Goal: Complete application form

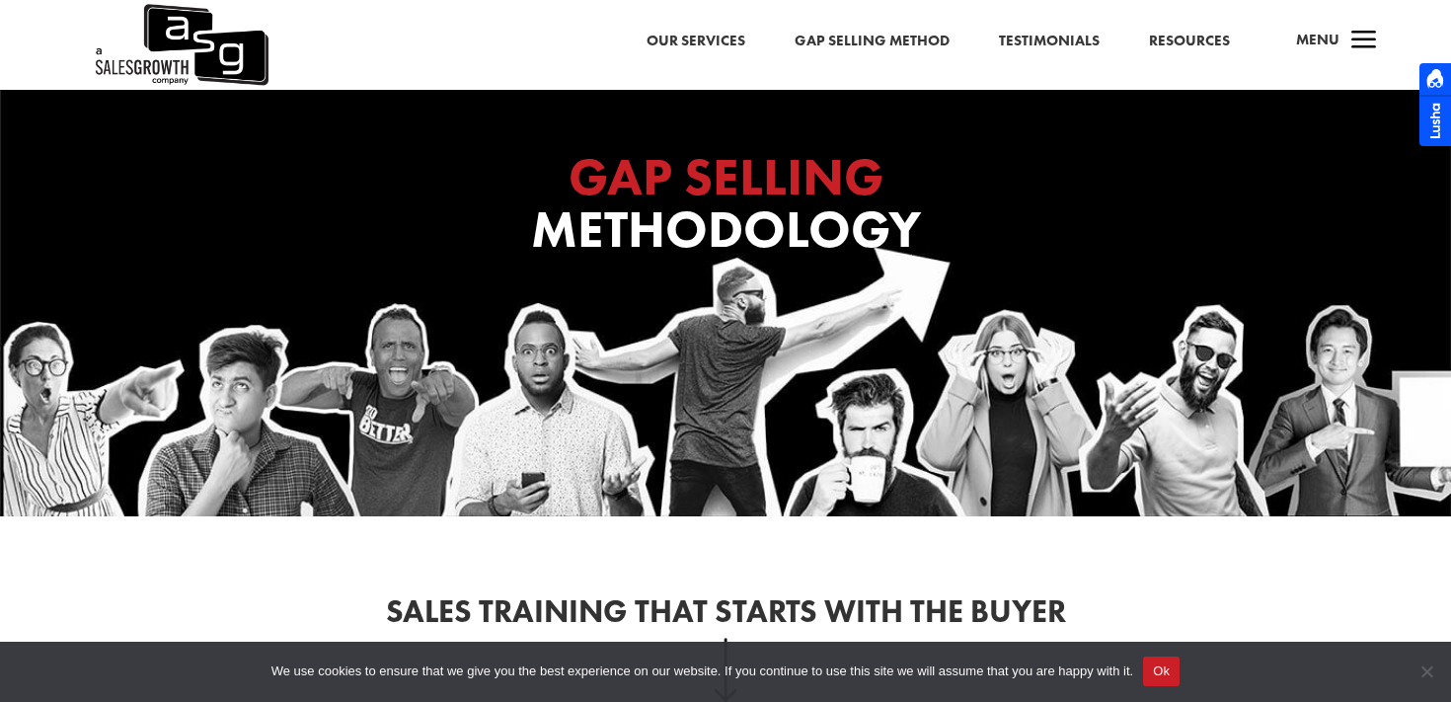
click at [719, 33] on link "Our Services" at bounding box center [695, 42] width 99 height 26
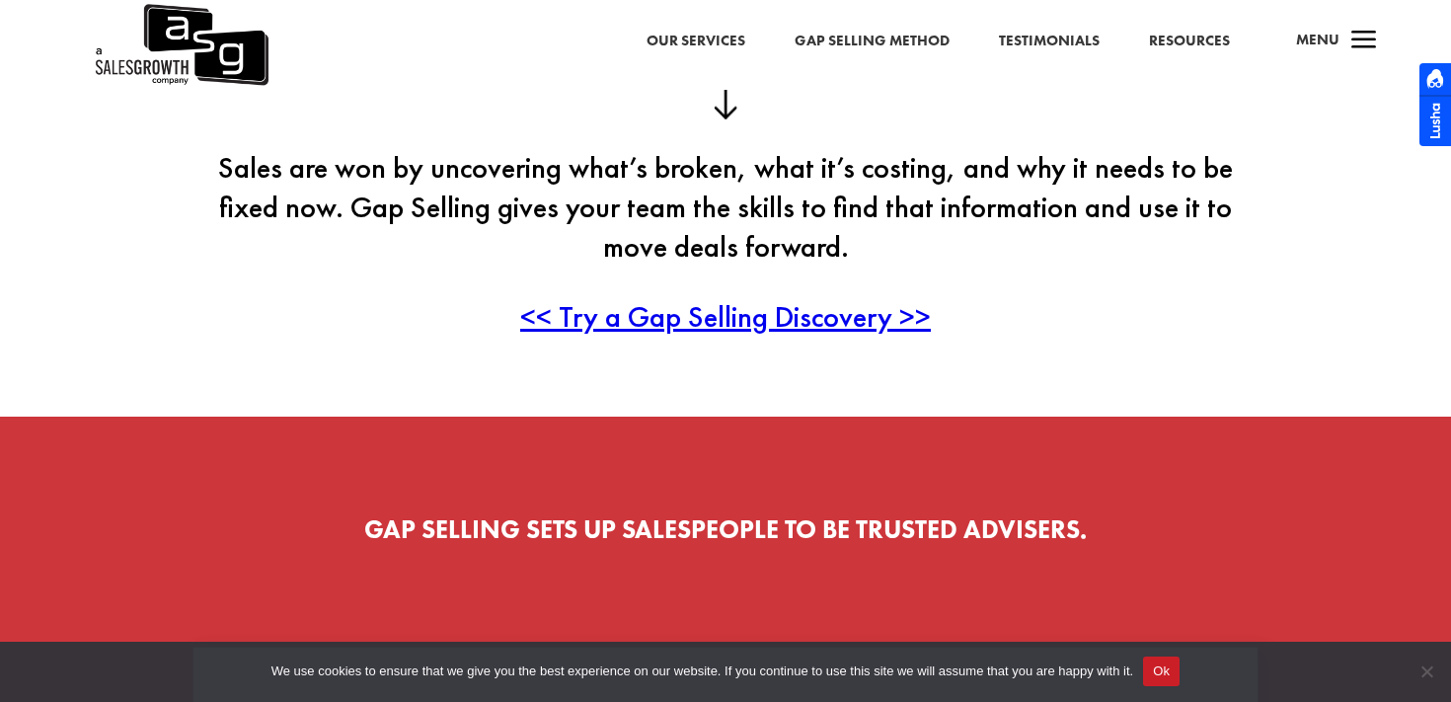
scroll to position [589, 0]
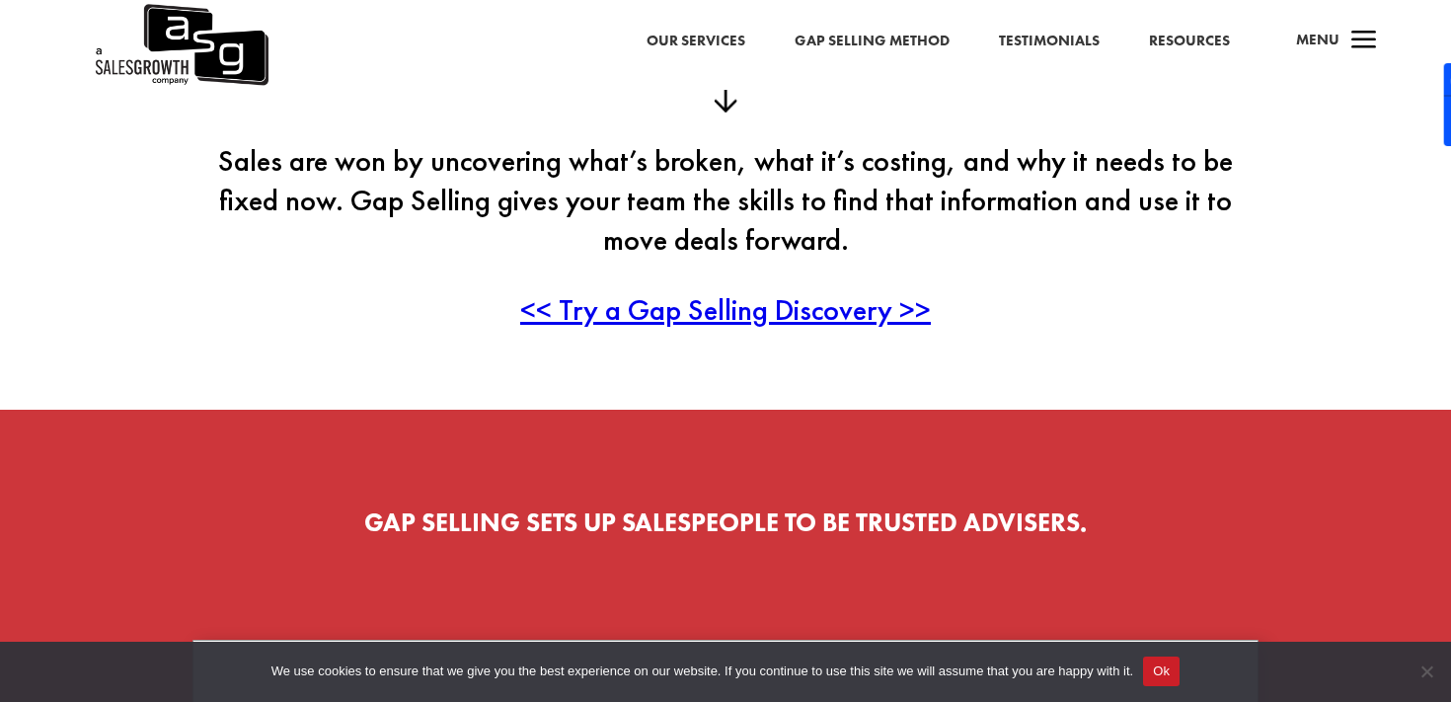
click at [732, 318] on span "<< Try a Gap Selling Discovery >>" at bounding box center [725, 309] width 411 height 38
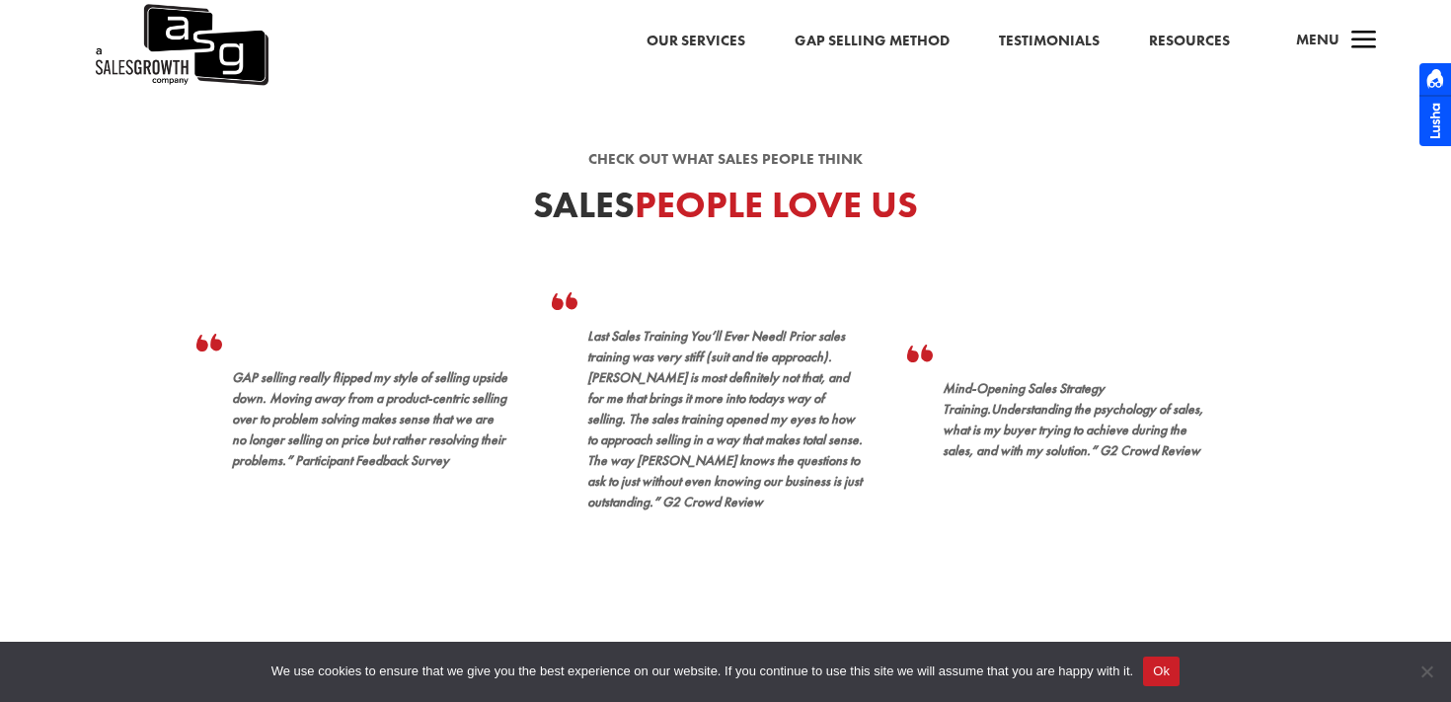
scroll to position [505, 0]
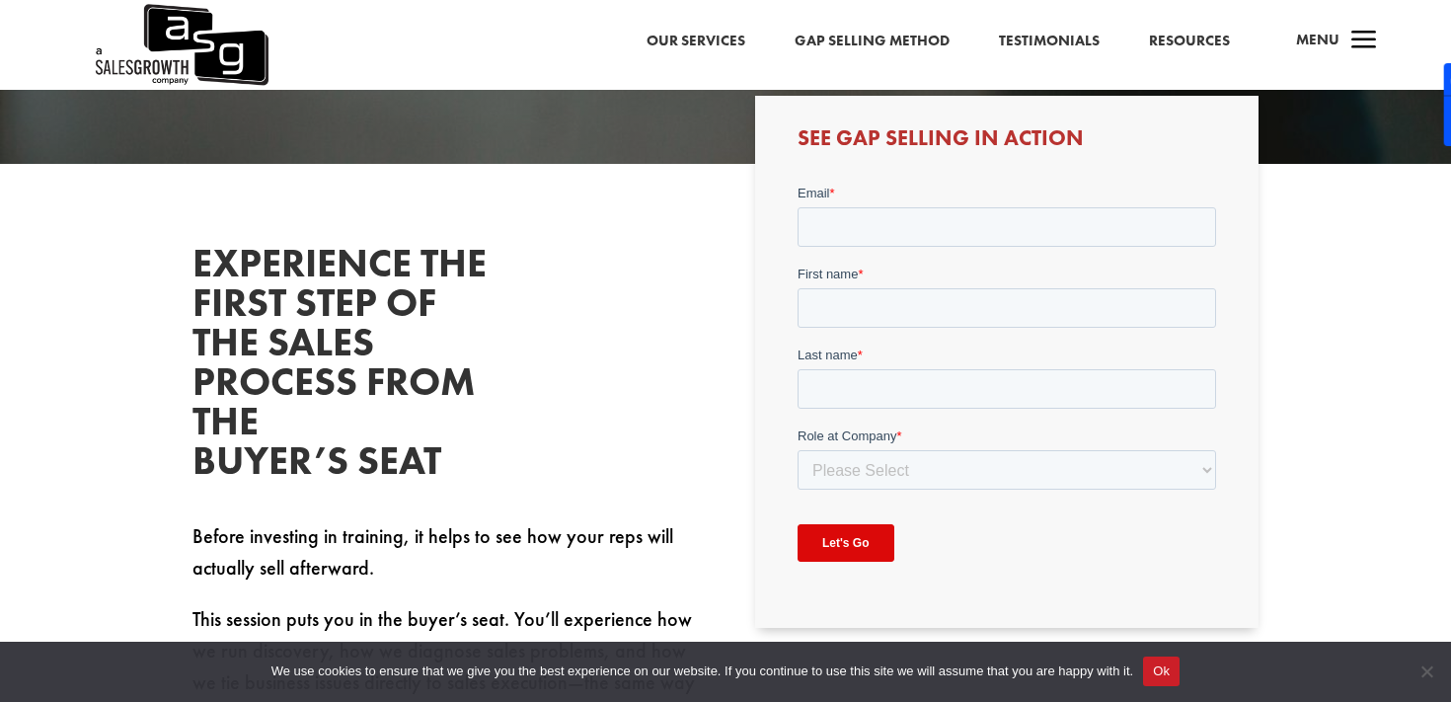
scroll to position [451, 0]
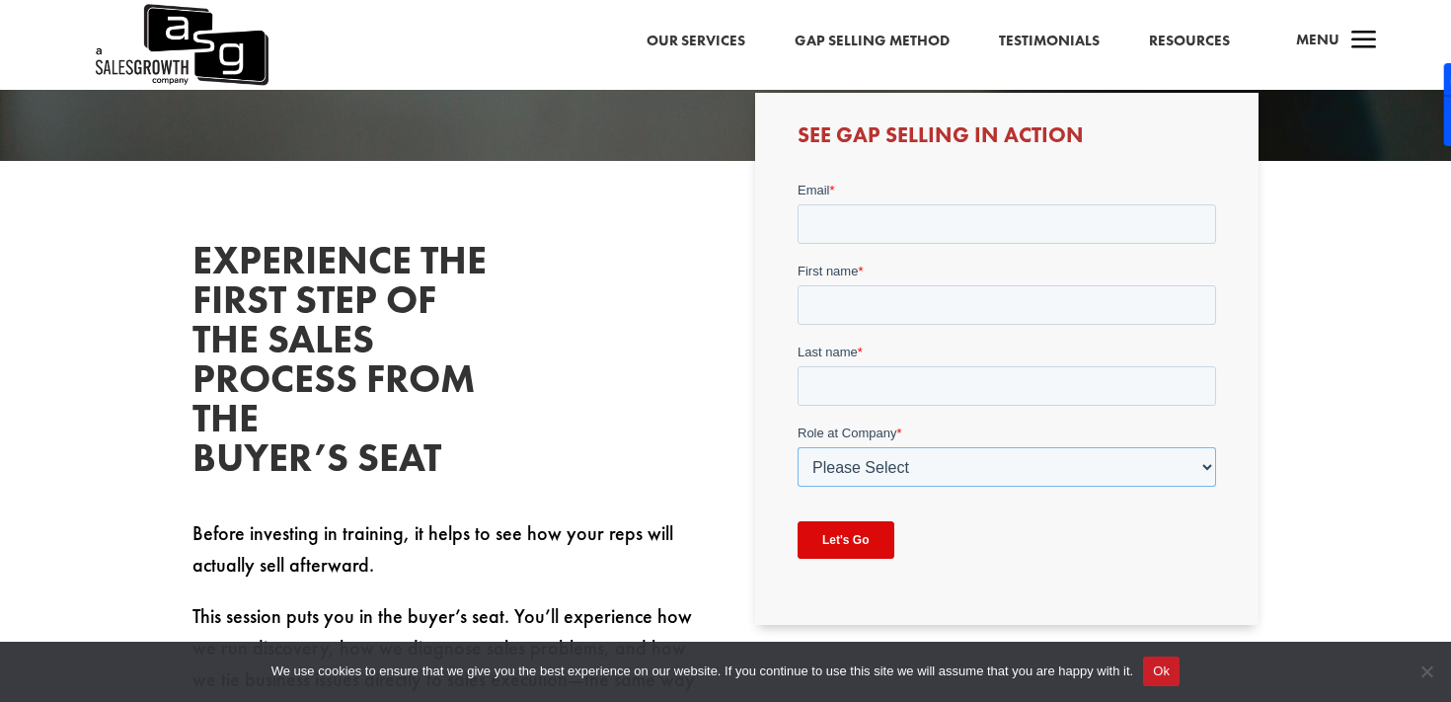
click at [882, 471] on select "Please Select C-Level (CRO, CSO, etc) Senior Leadership (VP of Sales, VP of Ena…" at bounding box center [1005, 465] width 418 height 39
select select "Individual Contributor (AE, SDR, CSM, etc)"
click at [796, 446] on select "Please Select C-Level (CRO, CSO, etc) Senior Leadership (VP of Sales, VP of Ena…" at bounding box center [1005, 465] width 418 height 39
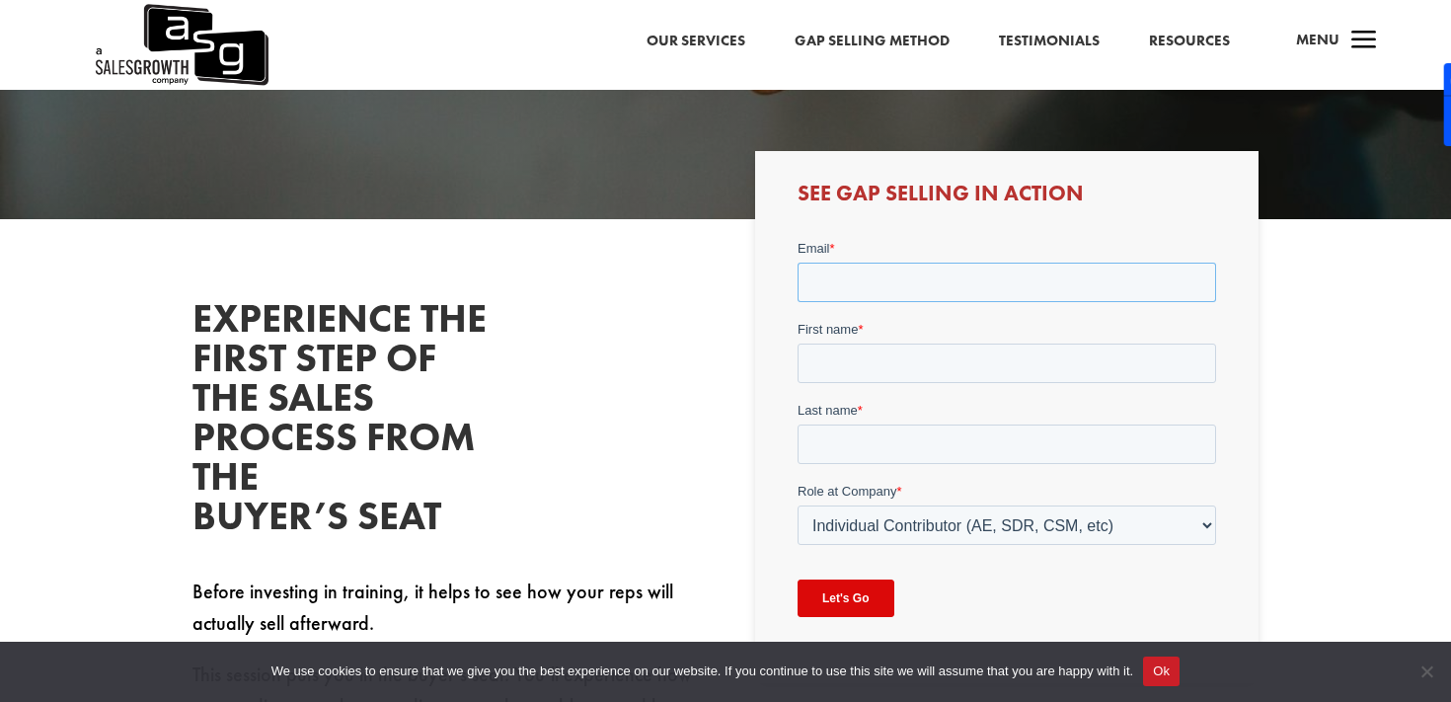
click at [866, 289] on input "Email *" at bounding box center [1005, 281] width 418 height 39
type input "gdahlberg@salesforce.com"
click at [878, 353] on input "First name *" at bounding box center [1005, 361] width 418 height 39
type input "Gustav"
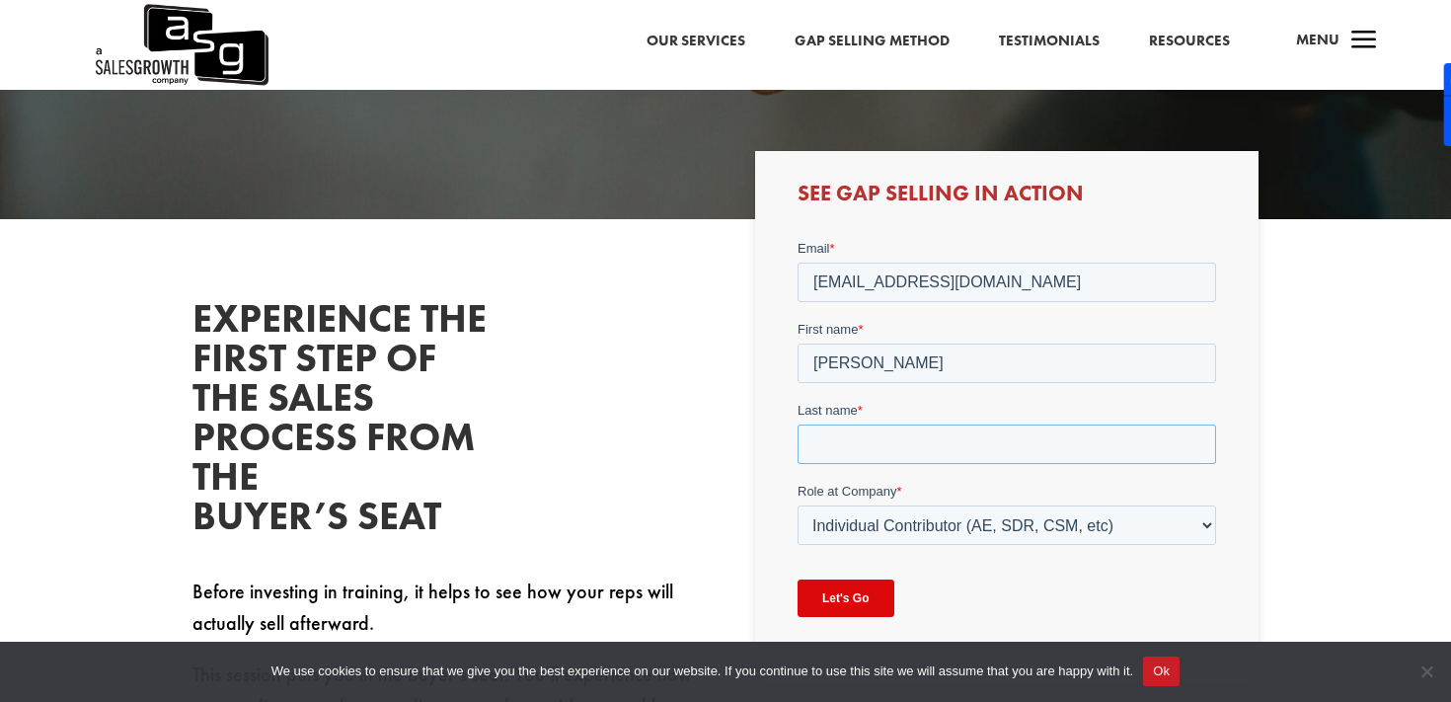
click at [862, 446] on input "Last name *" at bounding box center [1005, 442] width 418 height 39
type input "Dahlberg"
click at [863, 596] on input "Let's Go" at bounding box center [844, 596] width 97 height 37
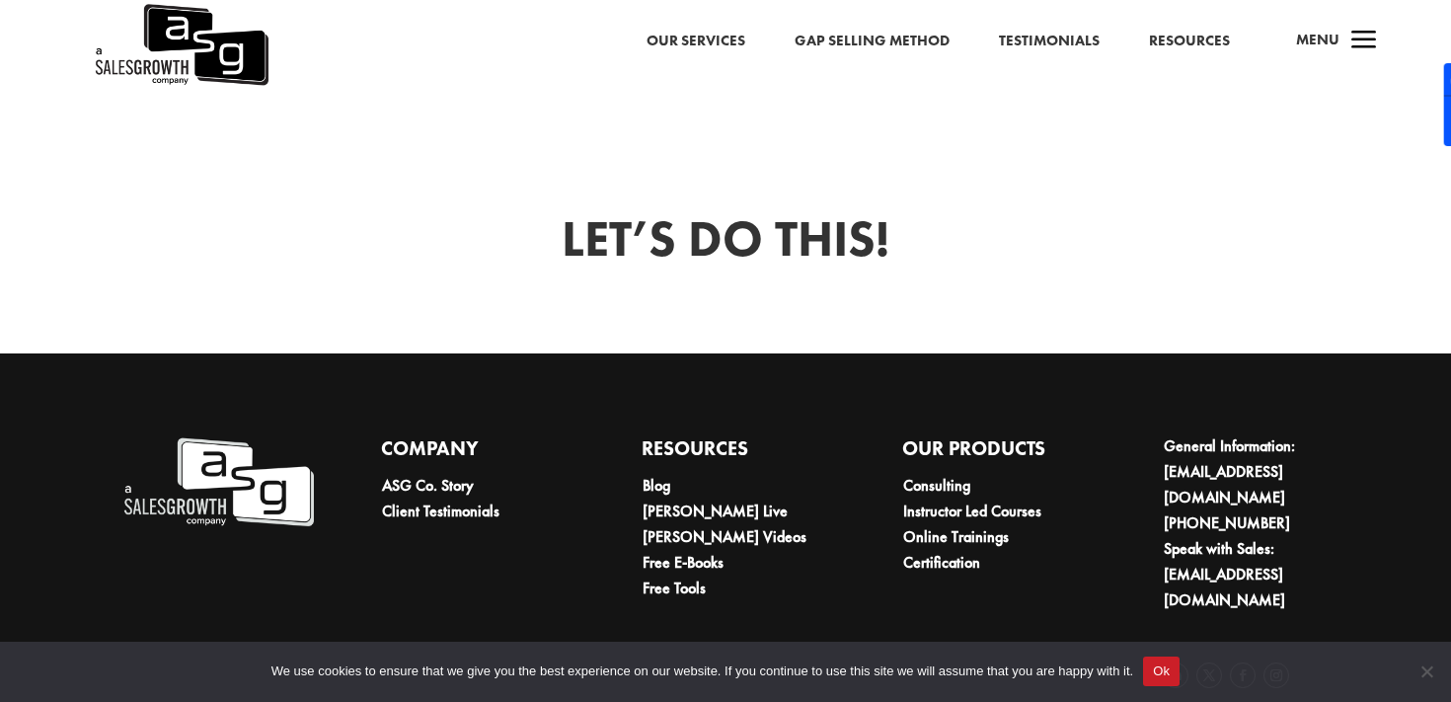
scroll to position [1266, 0]
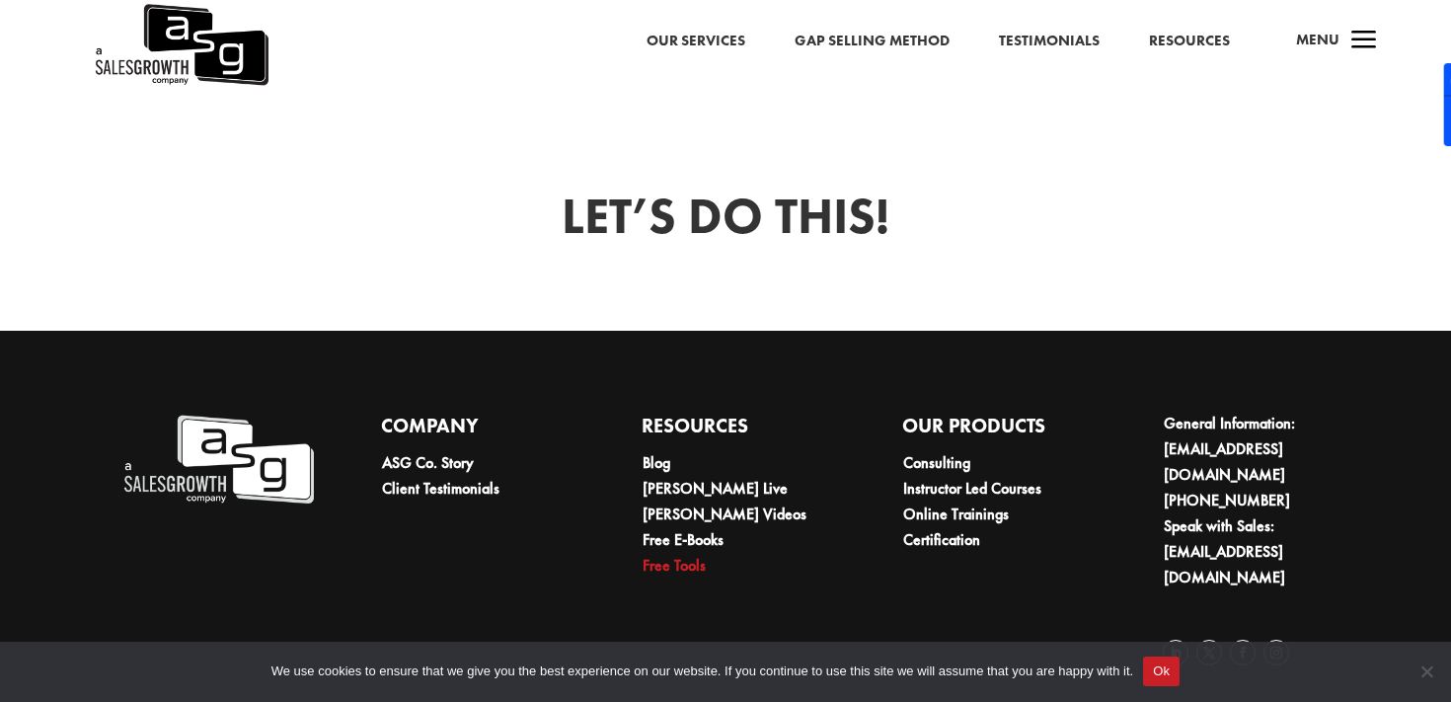
click at [689, 564] on link "Free Tools" at bounding box center [673, 565] width 63 height 21
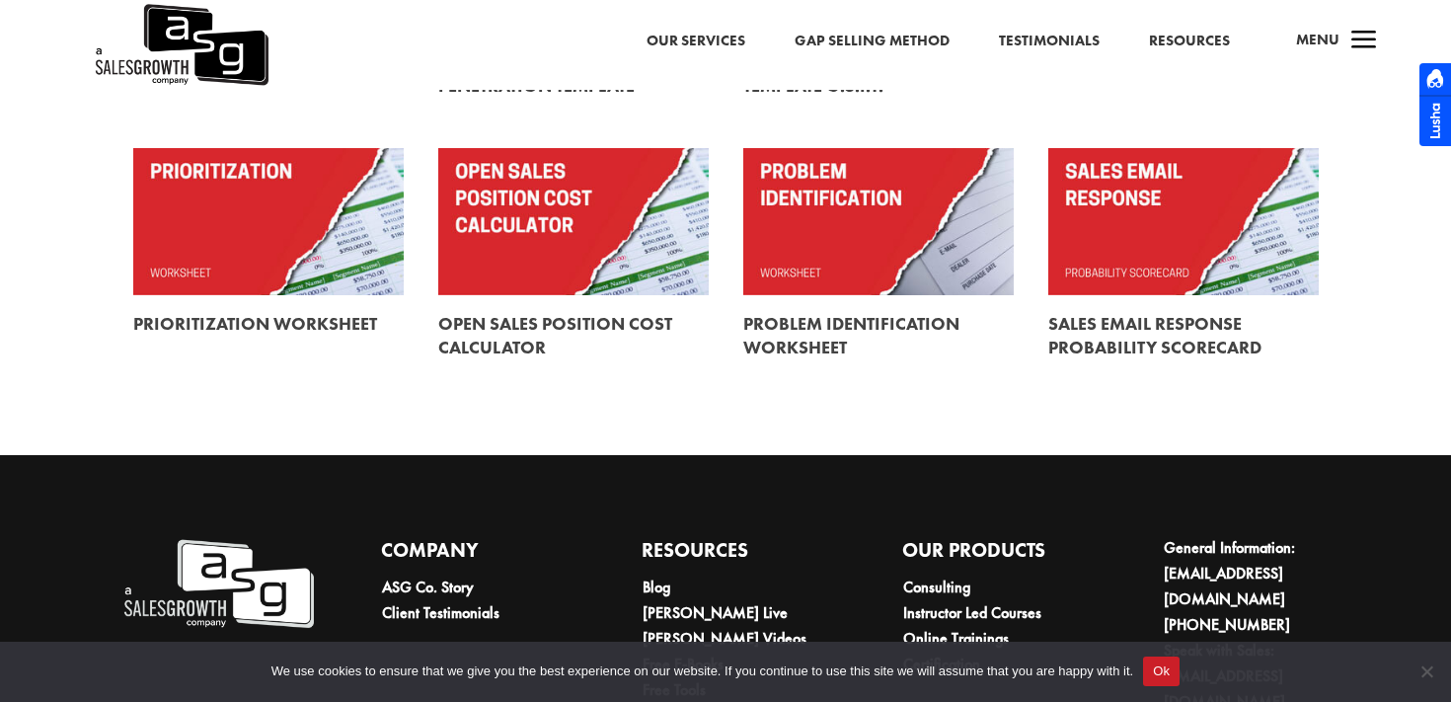
scroll to position [889, 0]
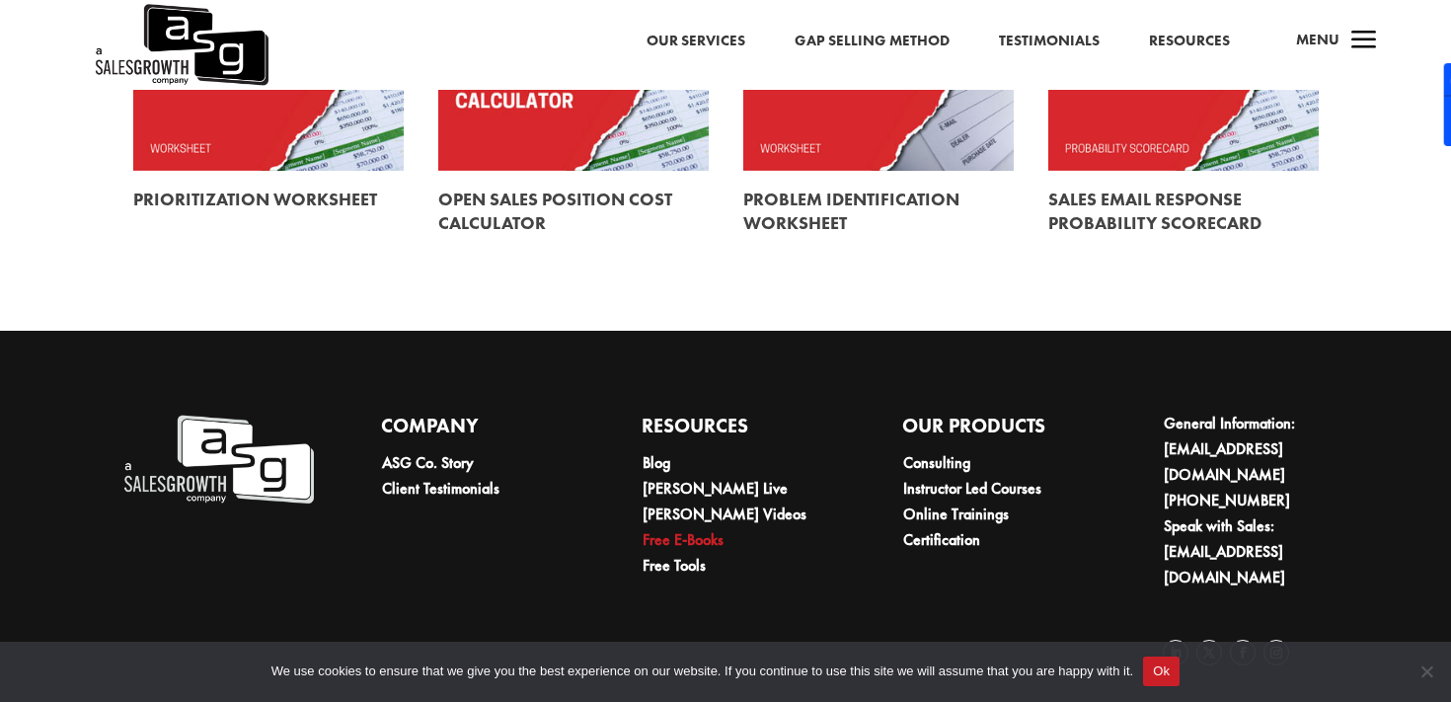
click at [690, 546] on link "Free E-Books" at bounding box center [682, 539] width 81 height 21
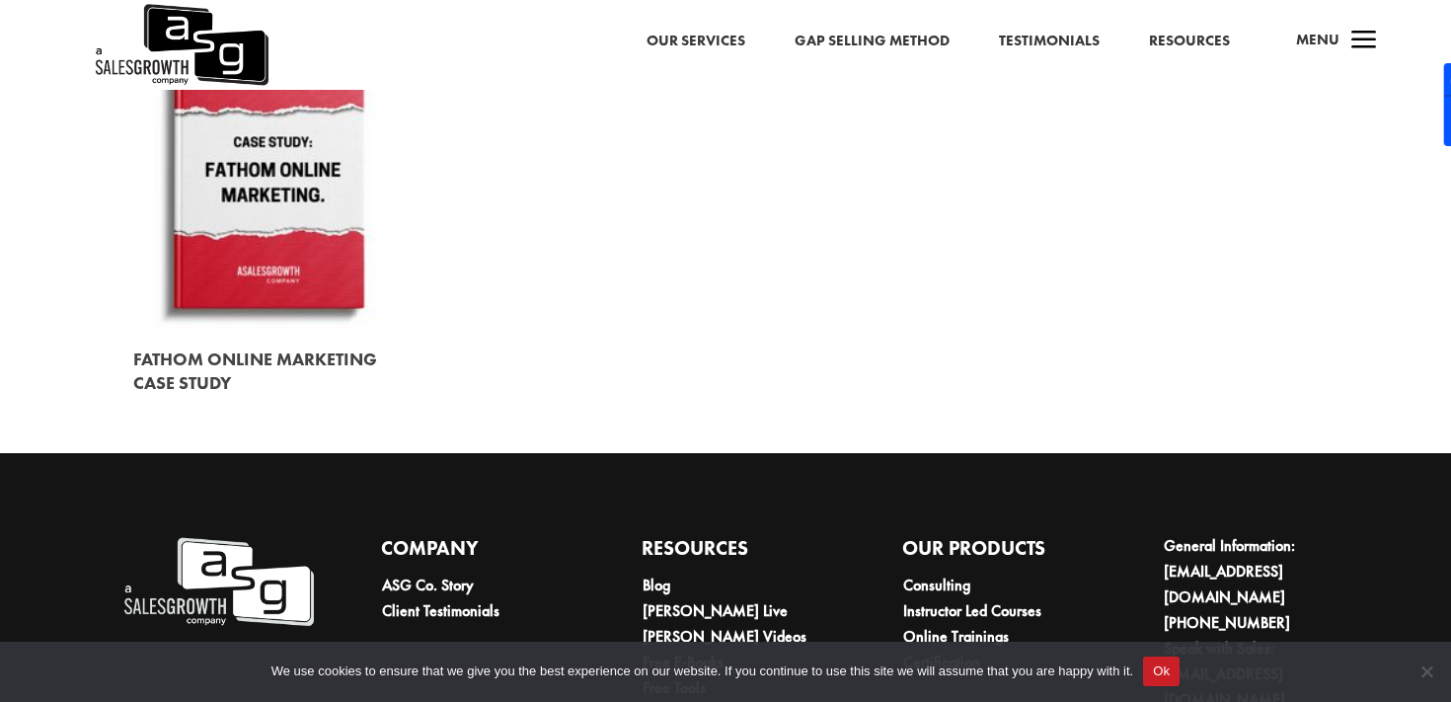
scroll to position [2847, 0]
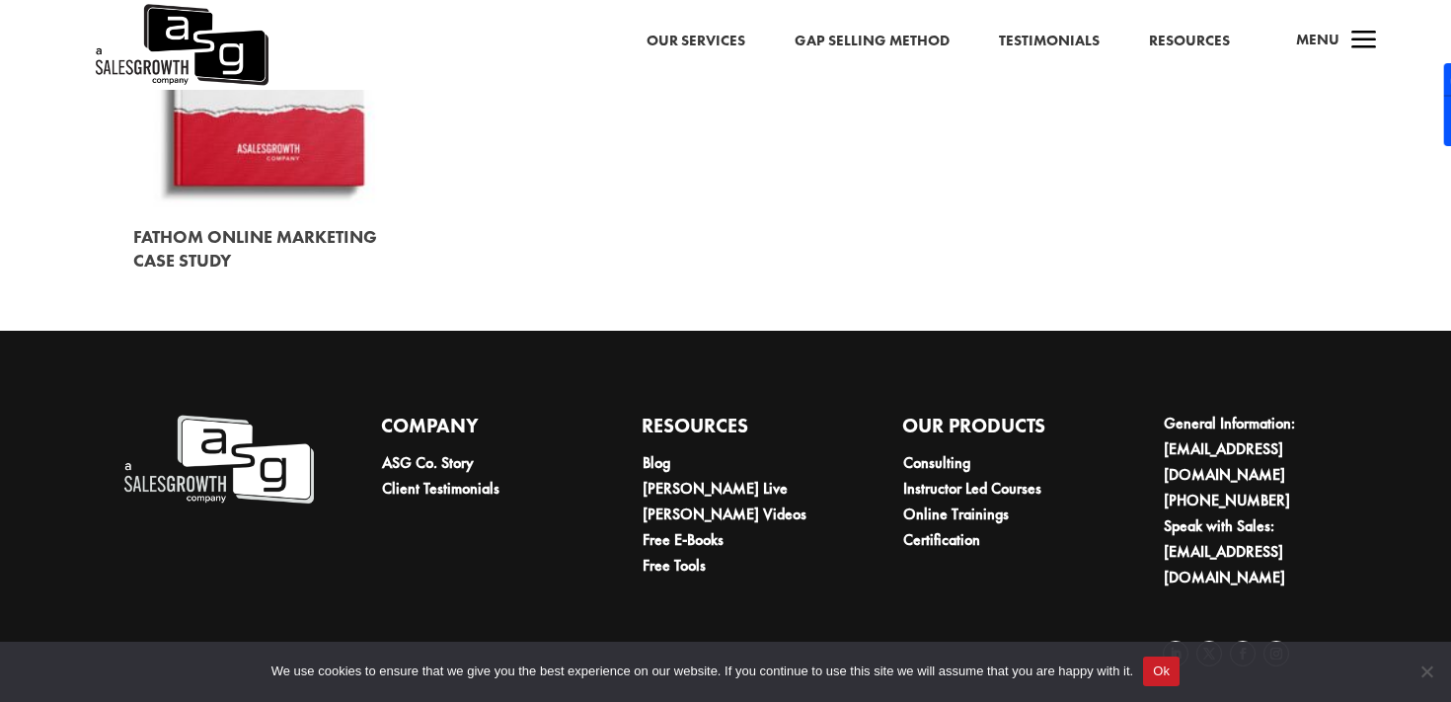
click at [668, 475] on li "Blog" at bounding box center [737, 463] width 191 height 26
click at [661, 463] on link "Blog" at bounding box center [656, 462] width 28 height 21
